Goal: Task Accomplishment & Management: Use online tool/utility

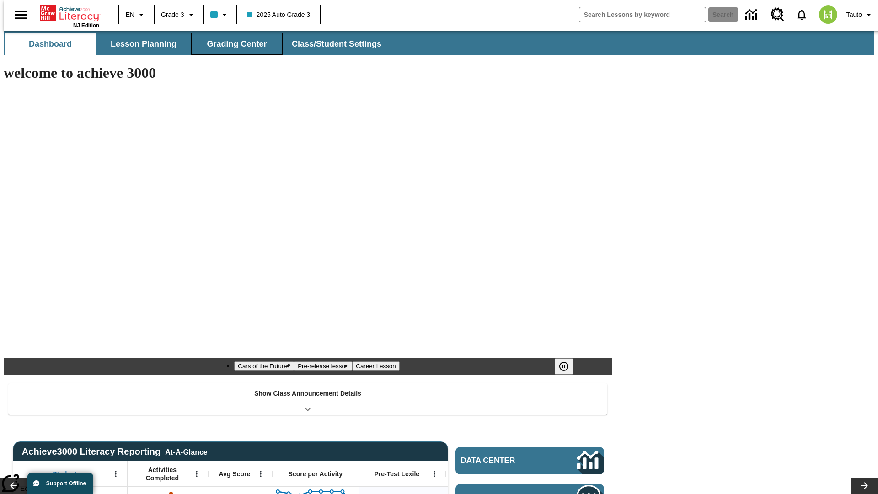
click at [233, 44] on span "Grading Center" at bounding box center [237, 44] width 60 height 11
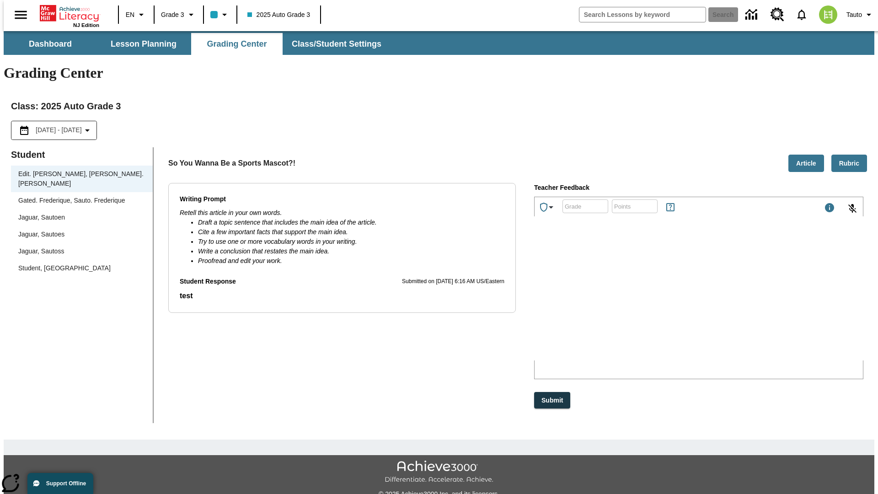
click at [79, 213] on div "Jaguar, Sautoen" at bounding box center [81, 218] width 127 height 10
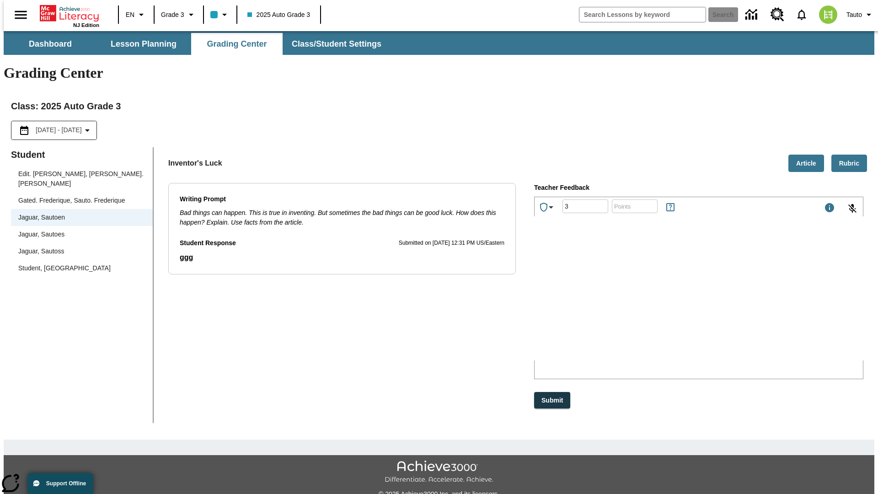
type input "3"
type input "10"
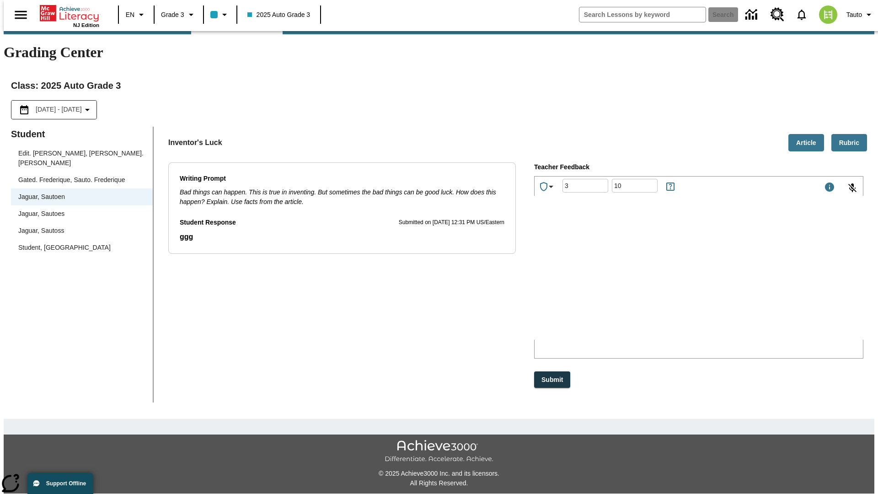
click at [668, 281] on p "Type your response here." at bounding box center [603, 280] width 130 height 8
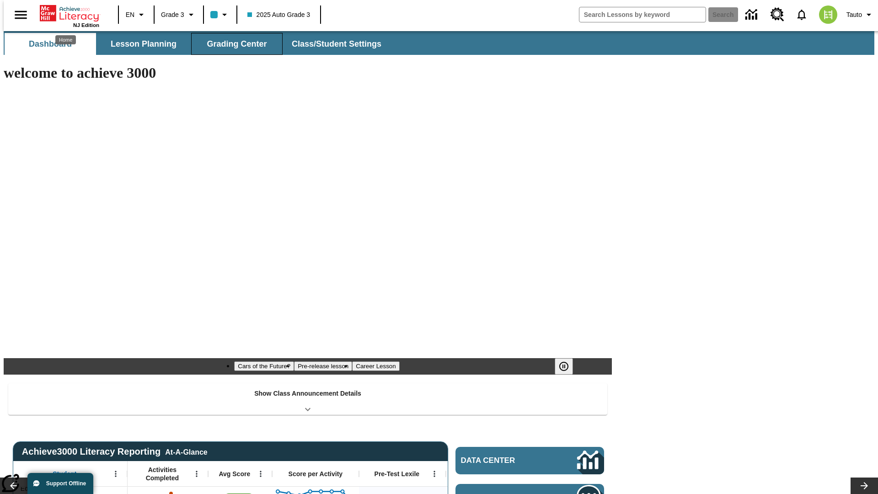
click at [233, 44] on span "Grading Center" at bounding box center [237, 44] width 60 height 11
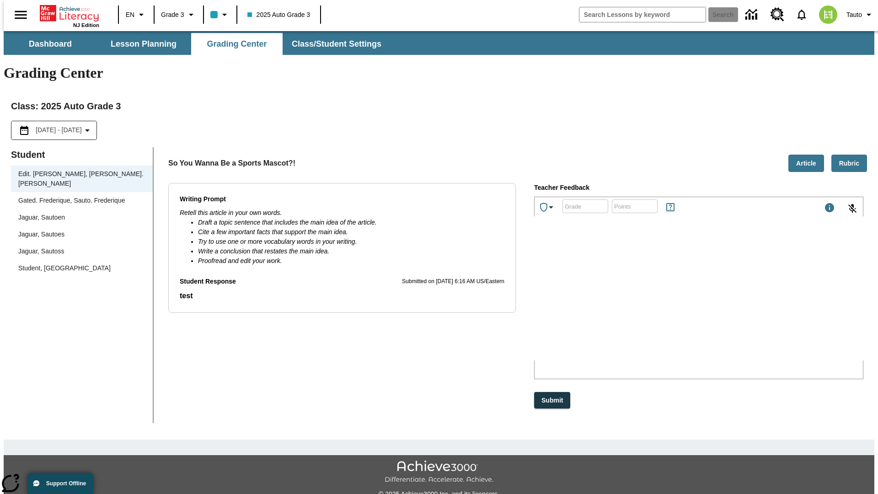
click at [79, 213] on div "Jaguar, Sautoen" at bounding box center [81, 218] width 127 height 10
